Goal: Task Accomplishment & Management: Manage account settings

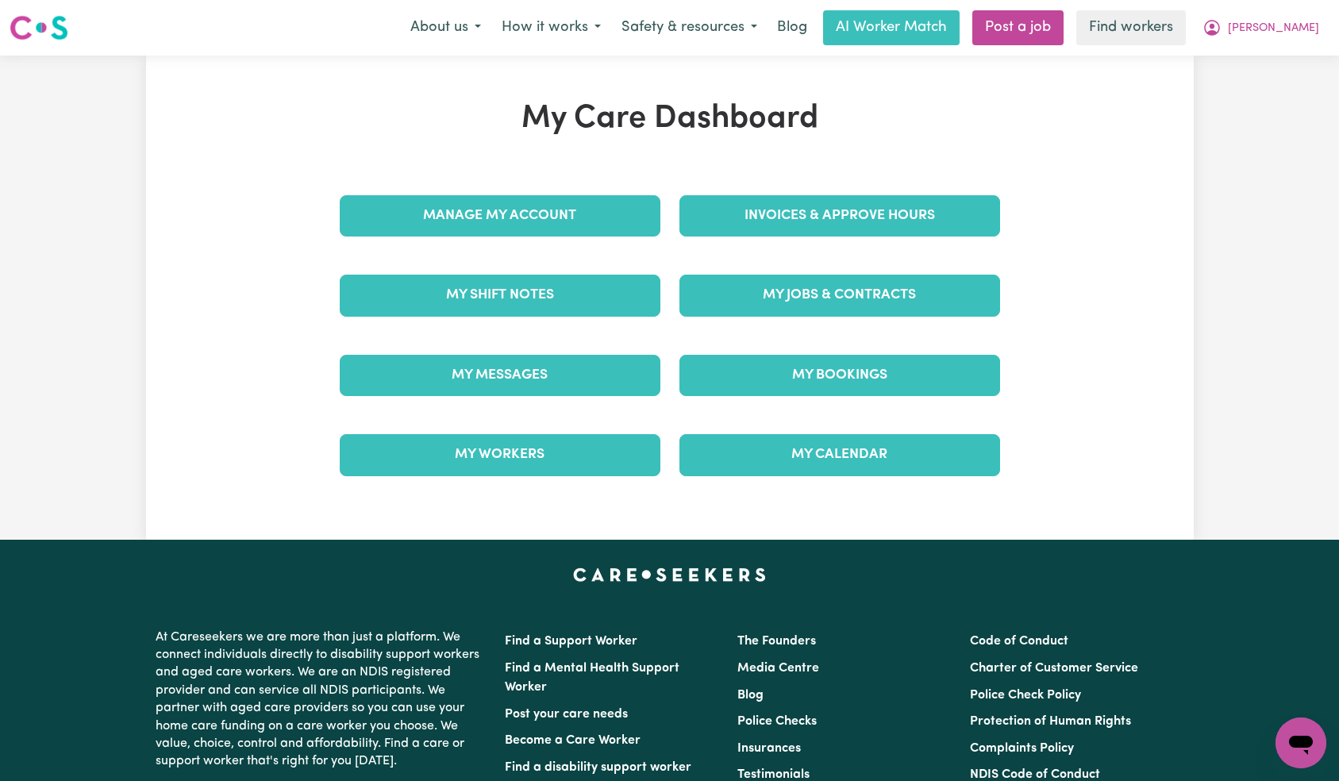
click at [599, 218] on div "Manage My Account" at bounding box center [500, 215] width 340 height 79
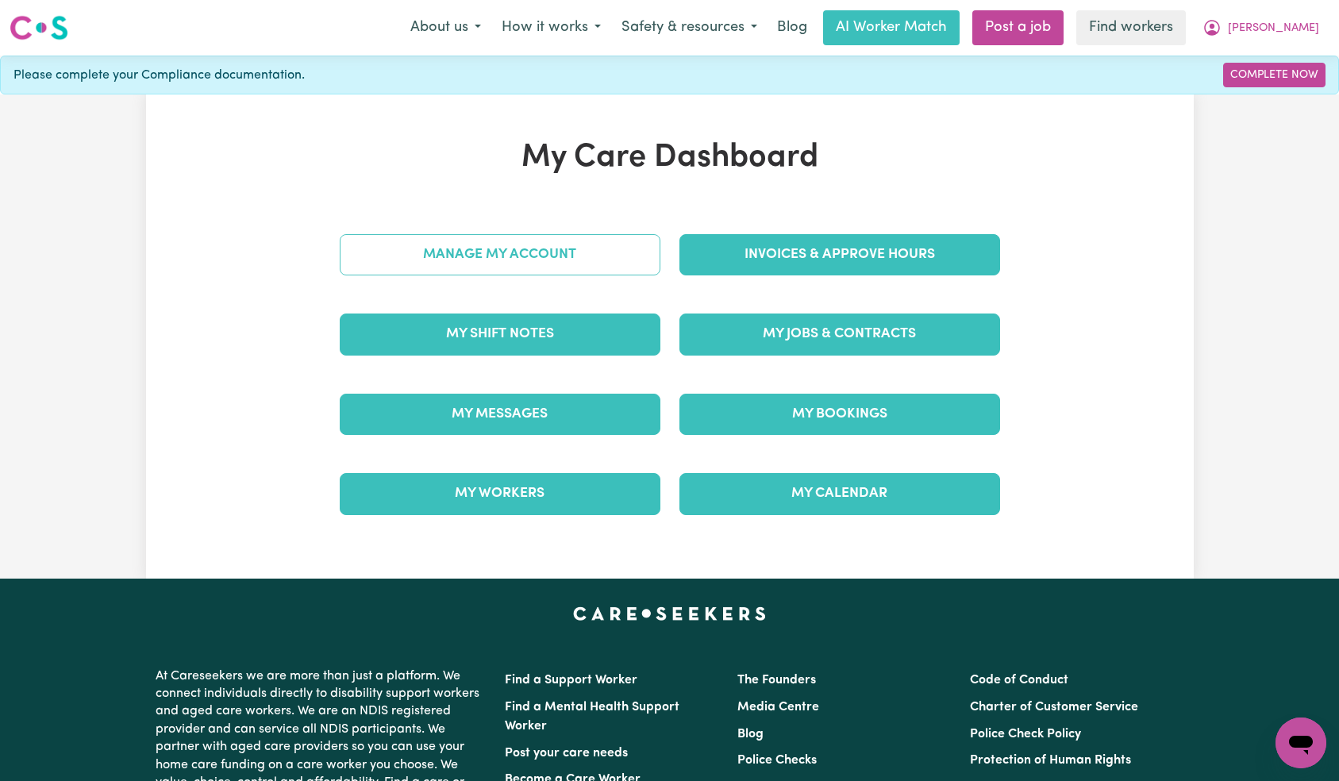
click at [593, 271] on link "Manage My Account" at bounding box center [500, 254] width 321 height 41
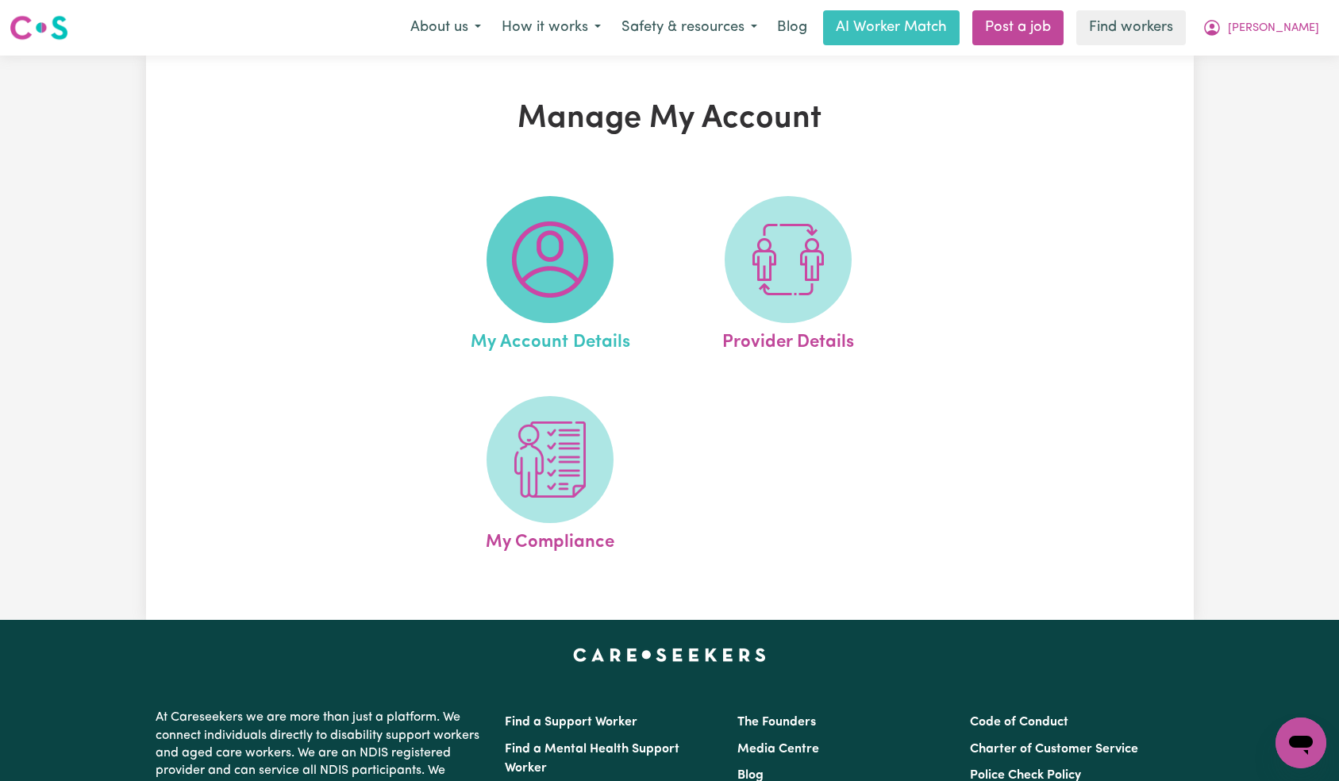
click at [582, 265] on img at bounding box center [550, 259] width 76 height 76
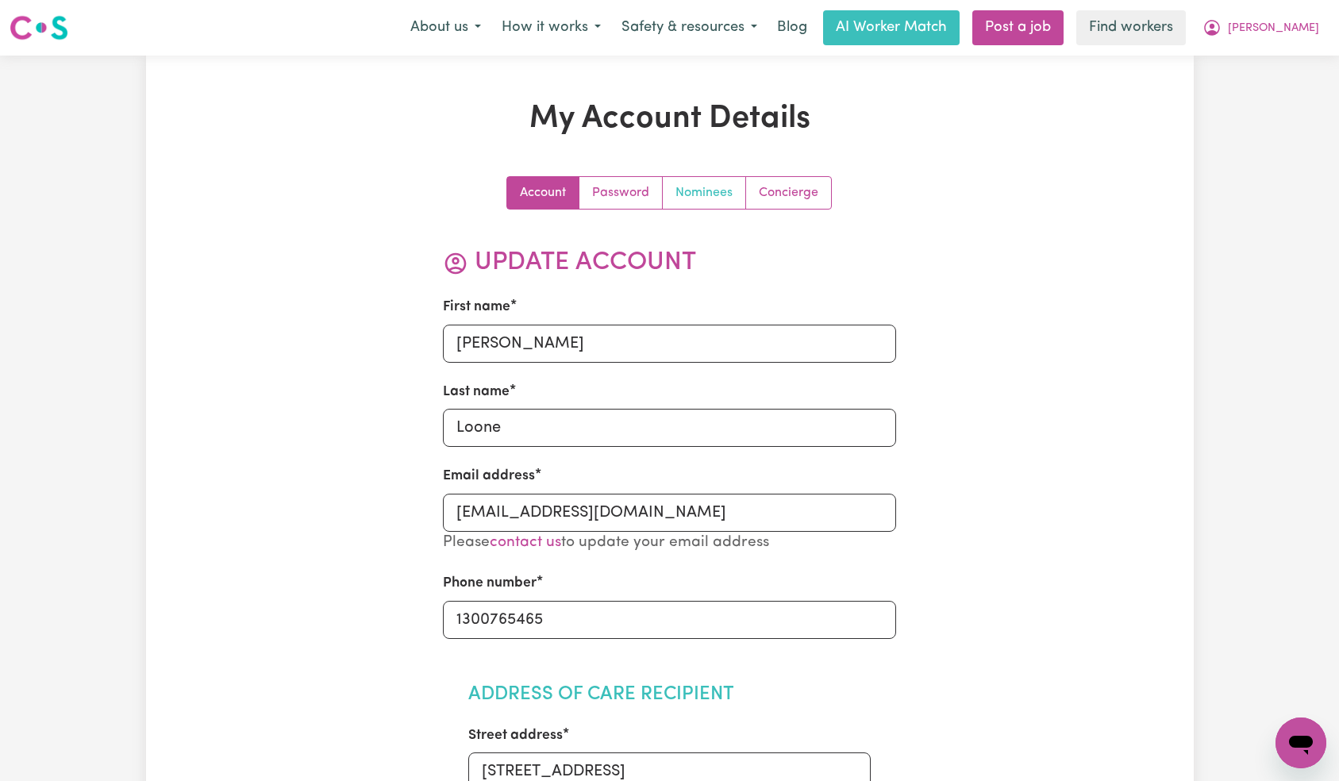
click at [709, 202] on link "Nominees" at bounding box center [704, 193] width 83 height 32
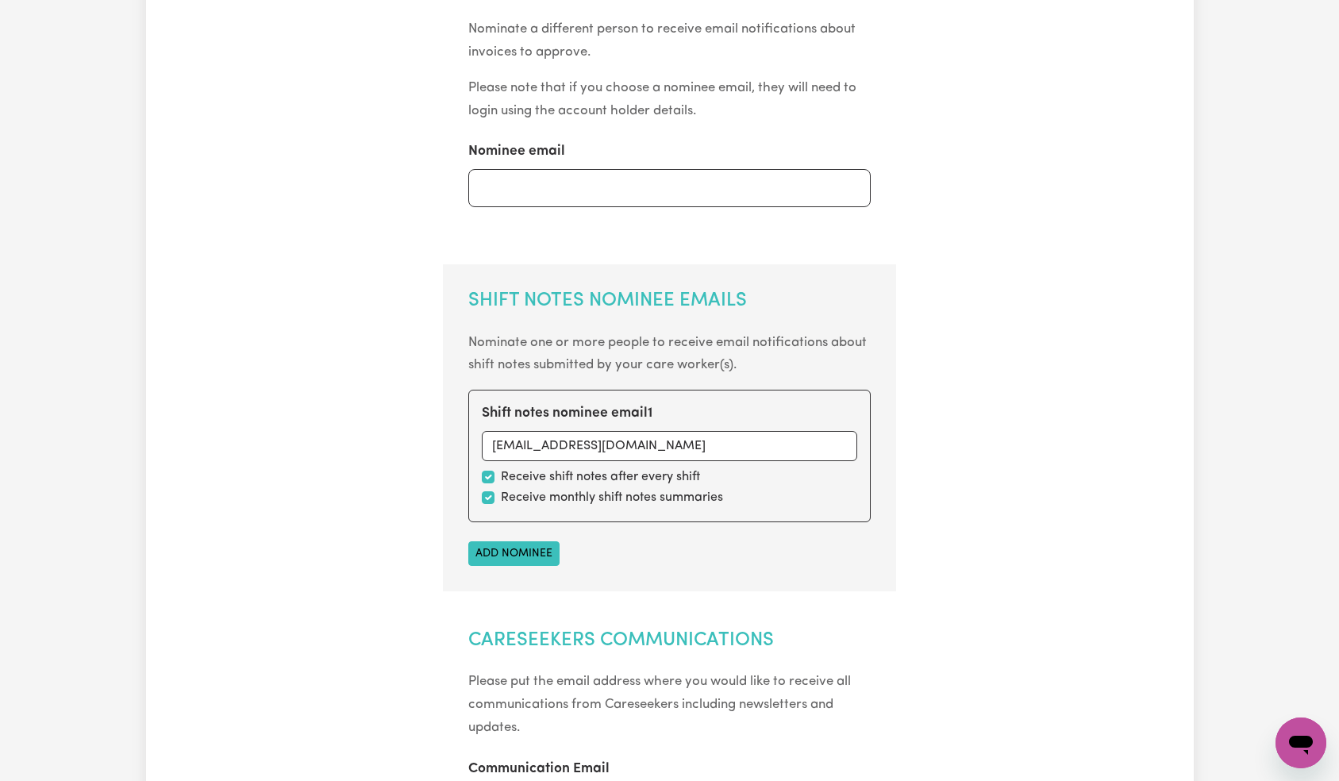
scroll to position [367, 0]
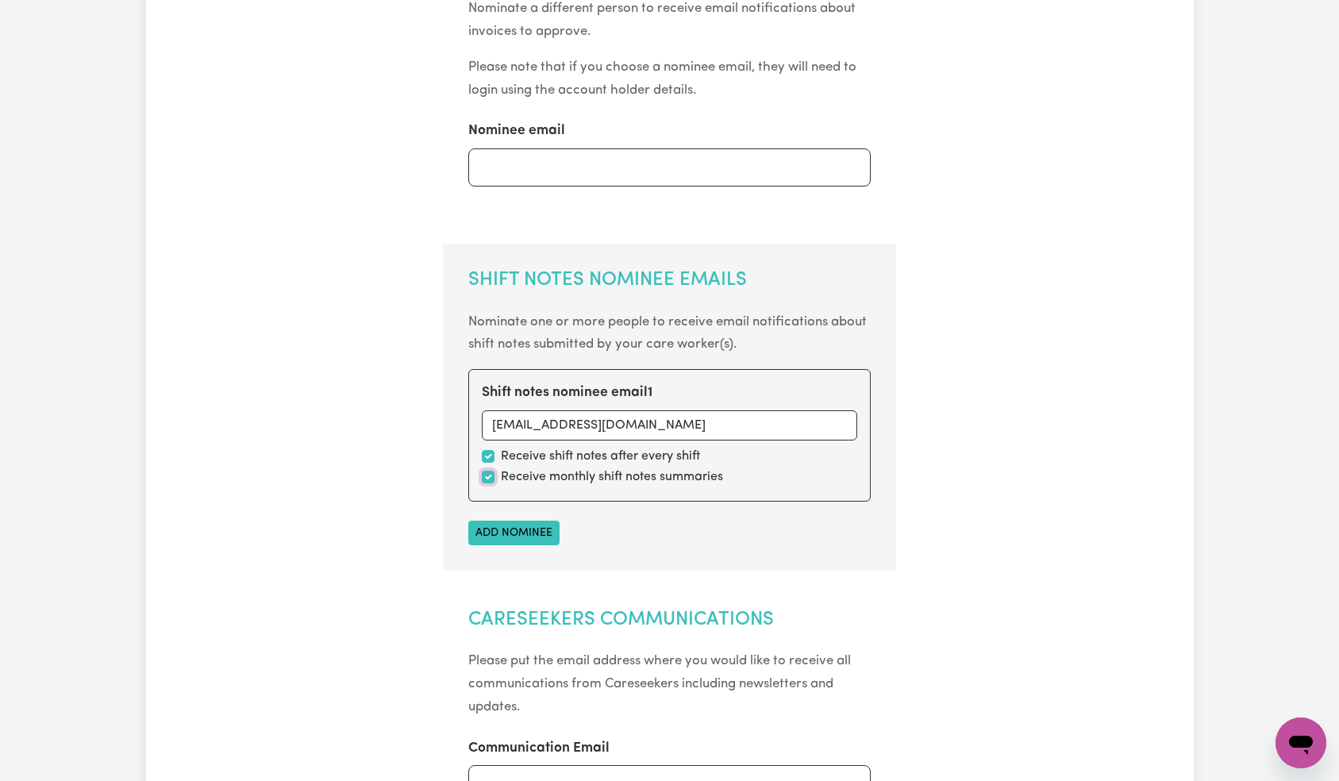
click at [490, 474] on input "checkbox" at bounding box center [488, 477] width 13 height 13
checkbox input "false"
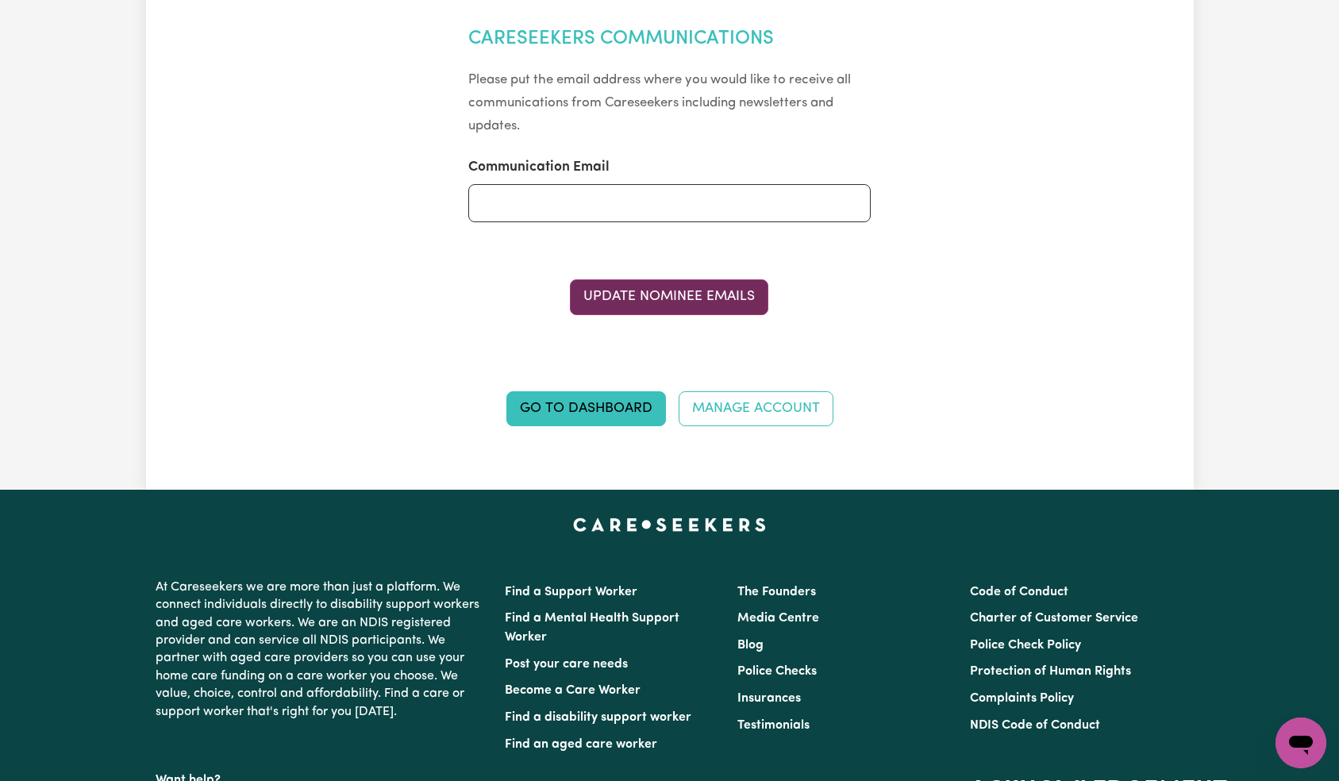
click at [686, 294] on button "Update Nominee Emails" at bounding box center [669, 296] width 198 height 35
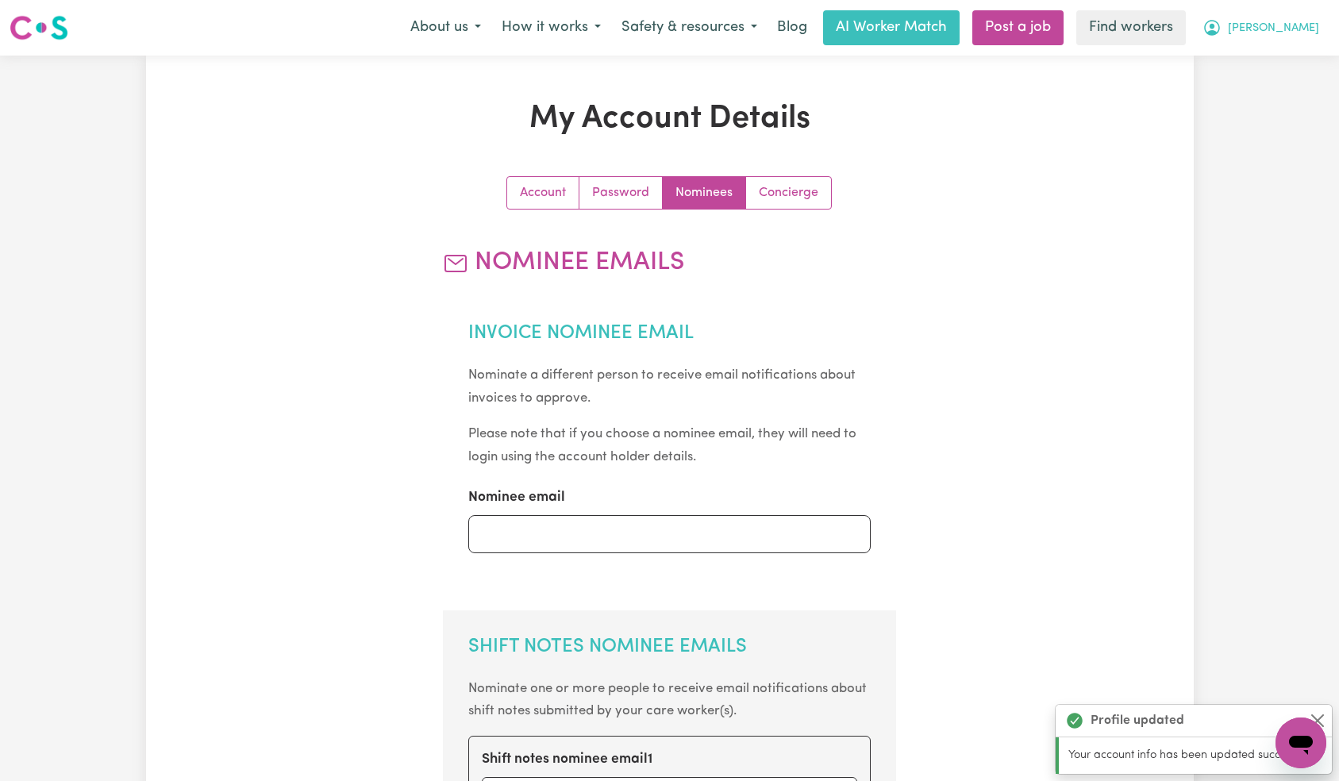
click at [1302, 21] on span "[PERSON_NAME]" at bounding box center [1273, 28] width 91 height 17
click at [1287, 89] on link "Logout" at bounding box center [1265, 91] width 125 height 30
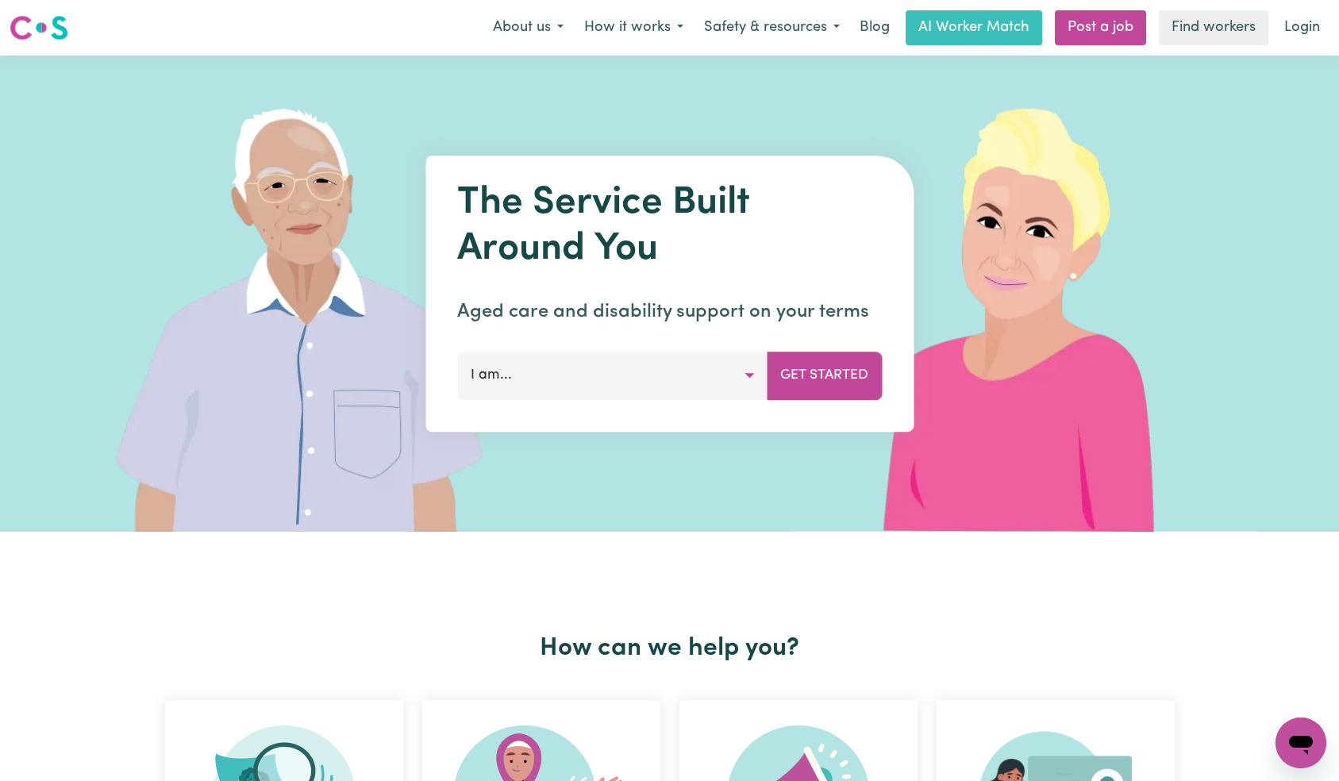
click at [1300, 34] on link "Login" at bounding box center [1302, 27] width 55 height 35
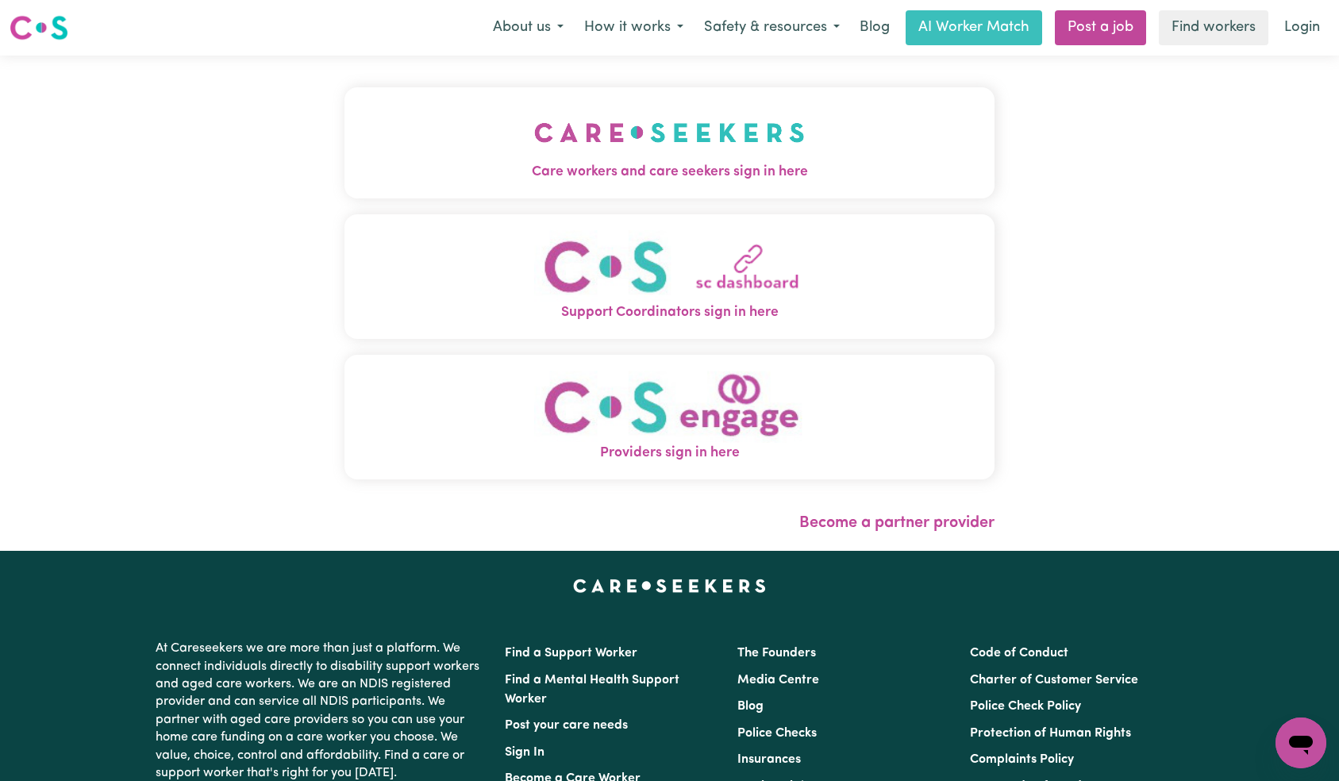
click at [534, 121] on img "Care workers and care seekers sign in here" at bounding box center [669, 132] width 271 height 59
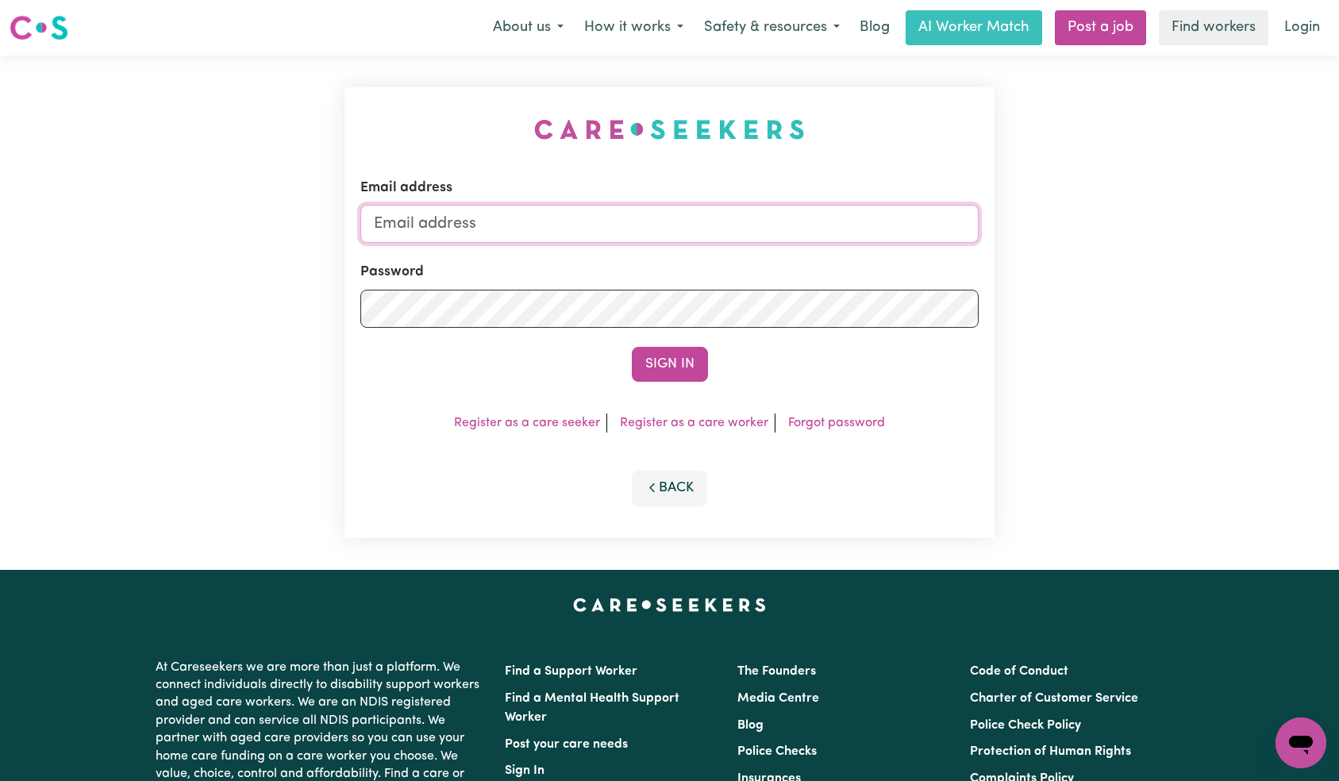
click at [613, 232] on input "Email address" at bounding box center [669, 224] width 619 height 38
click at [676, 360] on button "Sign In" at bounding box center [670, 364] width 76 height 35
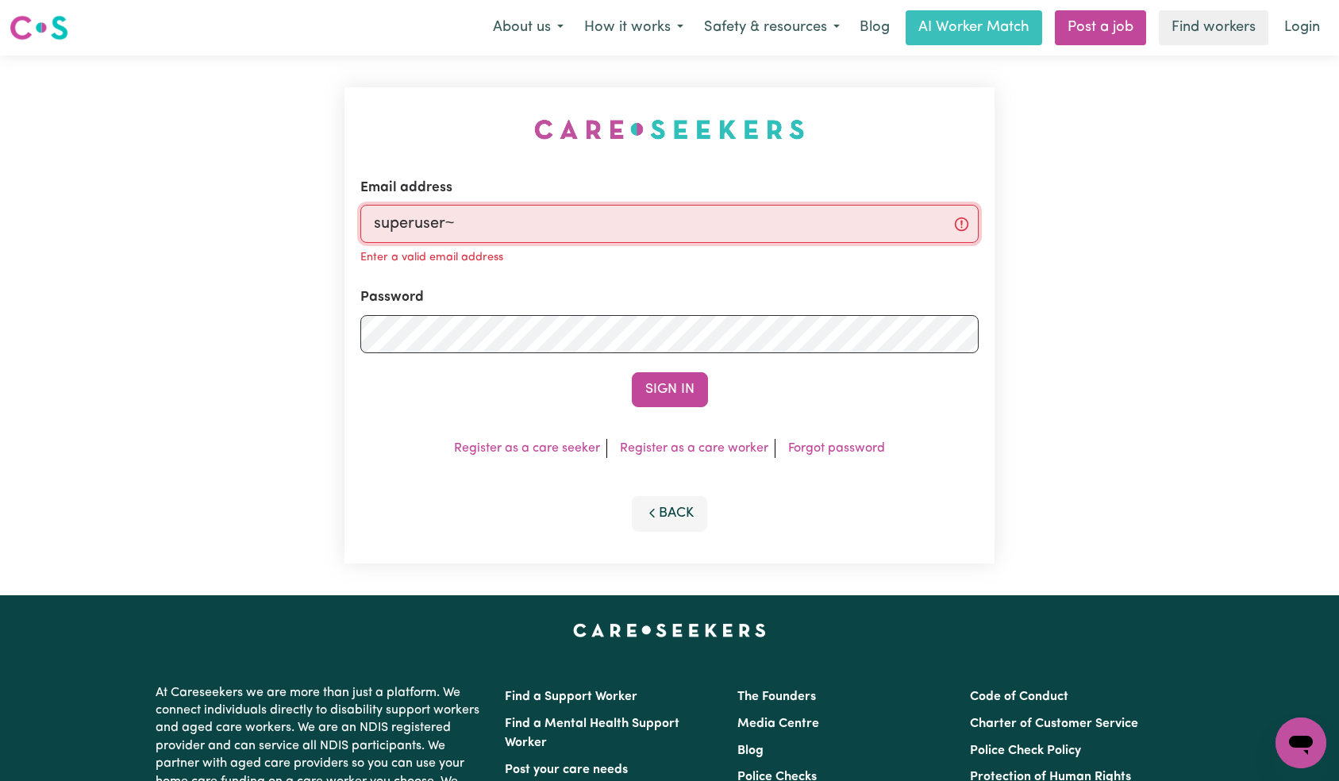
click at [625, 229] on input "superuser~" at bounding box center [669, 224] width 619 height 38
paste input "[EMAIL_ADDRESS][DOMAIN_NAME]"
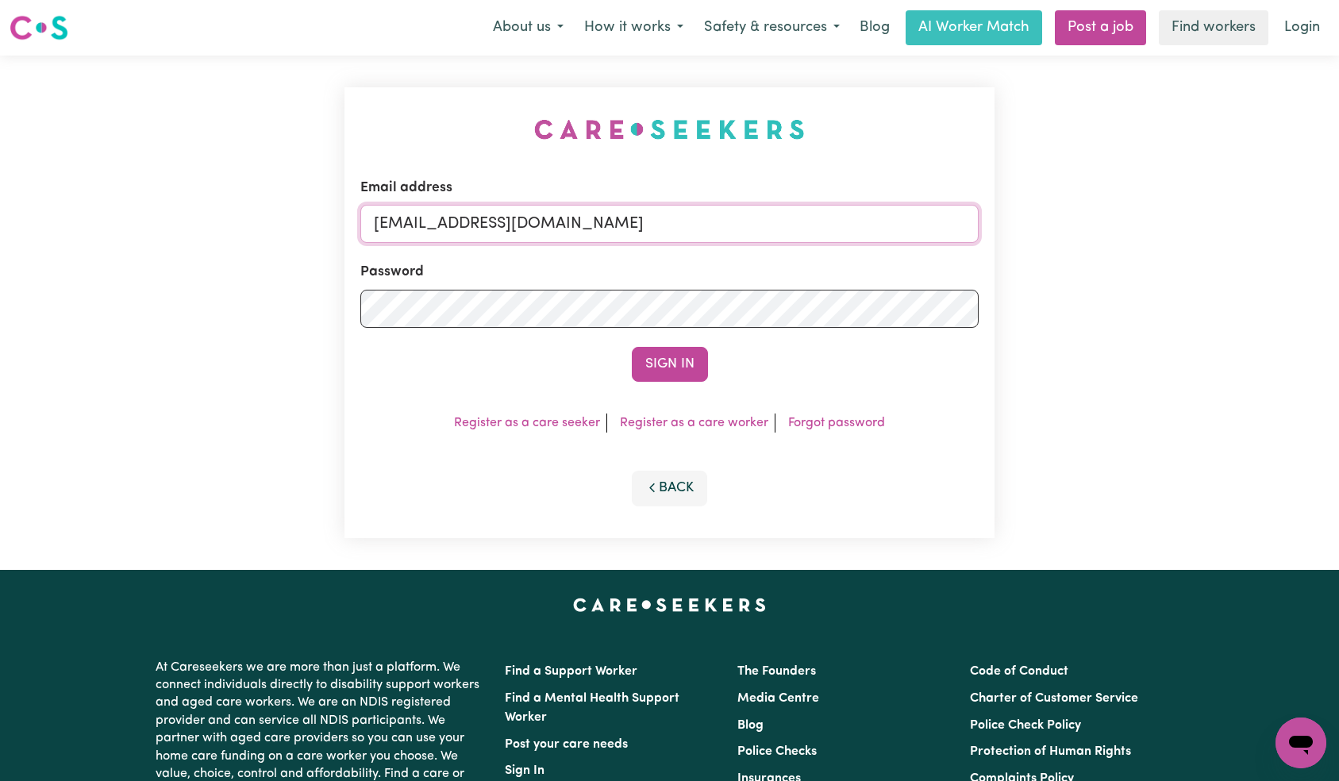
type input "[EMAIL_ADDRESS][DOMAIN_NAME]"
click at [663, 352] on button "Sign In" at bounding box center [670, 364] width 76 height 35
